Goal: Navigation & Orientation: Find specific page/section

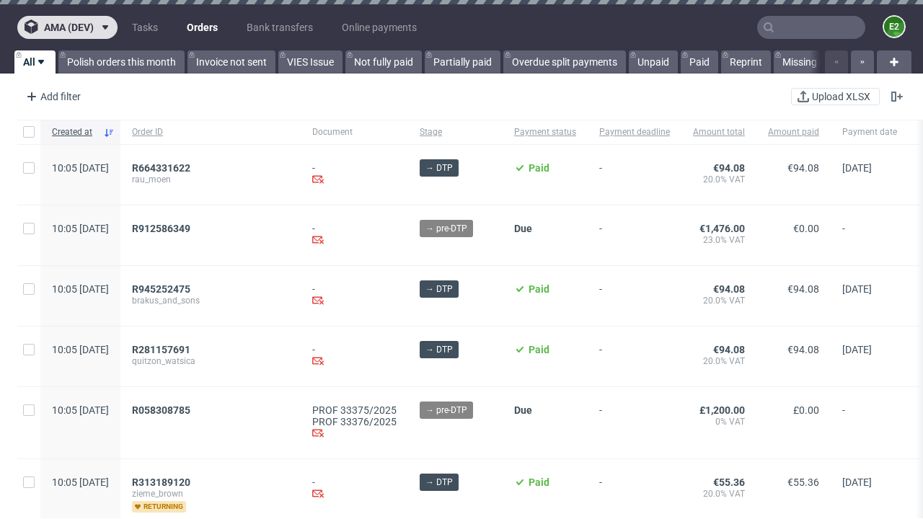
click at [67, 27] on span "ama (dev)" at bounding box center [69, 27] width 50 height 10
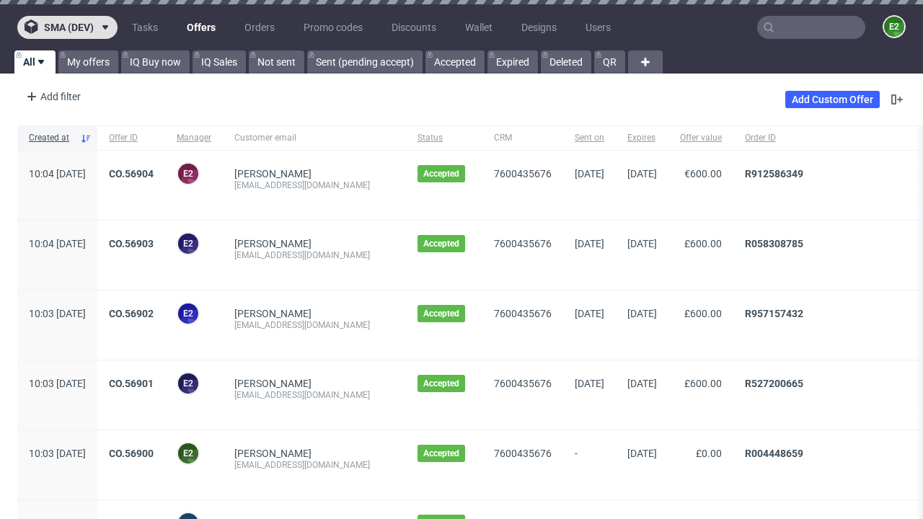
click at [67, 27] on span "sma (dev)" at bounding box center [69, 27] width 50 height 10
